Goal: Check status: Check status

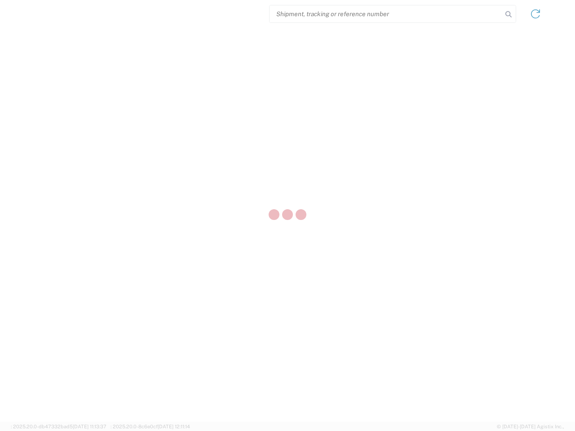
select select "US"
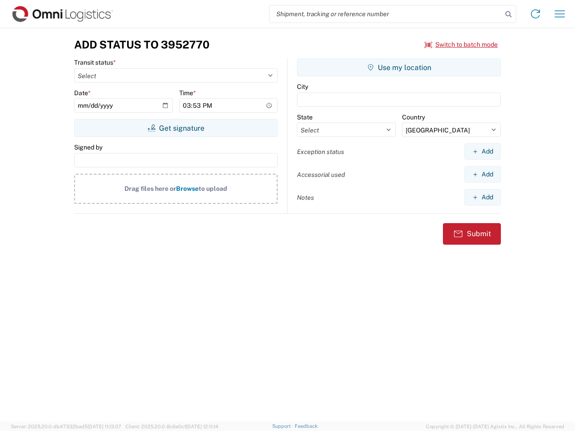
click at [386, 14] on input "search" at bounding box center [386, 13] width 233 height 17
click at [509, 14] on icon at bounding box center [508, 14] width 13 height 13
click at [536, 14] on icon at bounding box center [535, 14] width 14 height 14
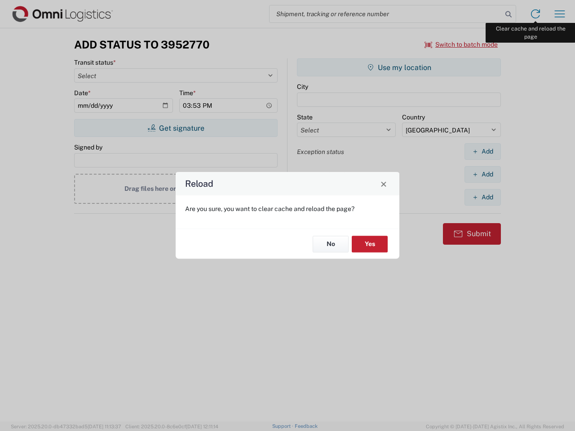
click at [560, 14] on div "Reload Are you sure, you want to clear cache and reload the page? No Yes" at bounding box center [287, 215] width 575 height 431
click at [462, 44] on div "Reload Are you sure, you want to clear cache and reload the page? No Yes" at bounding box center [287, 215] width 575 height 431
click at [176, 128] on div "Reload Are you sure, you want to clear cache and reload the page? No Yes" at bounding box center [287, 215] width 575 height 431
click at [399, 67] on div "Reload Are you sure, you want to clear cache and reload the page? No Yes" at bounding box center [287, 215] width 575 height 431
click at [483, 151] on div "Reload Are you sure, you want to clear cache and reload the page? No Yes" at bounding box center [287, 215] width 575 height 431
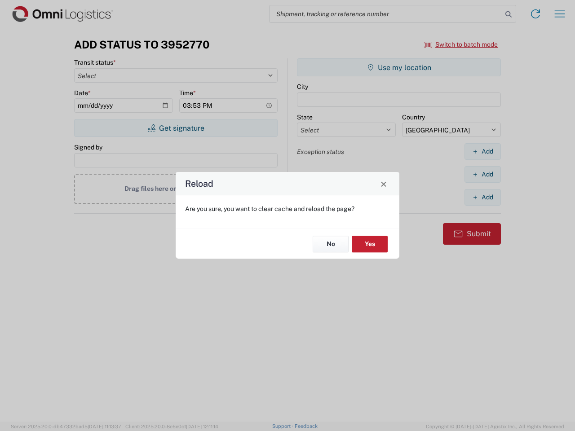
click at [483, 174] on div "Reload Are you sure, you want to clear cache and reload the page? No Yes" at bounding box center [287, 215] width 575 height 431
click at [483, 197] on div "Reload Are you sure, you want to clear cache and reload the page? No Yes" at bounding box center [287, 215] width 575 height 431
